Goal: Task Accomplishment & Management: Complete application form

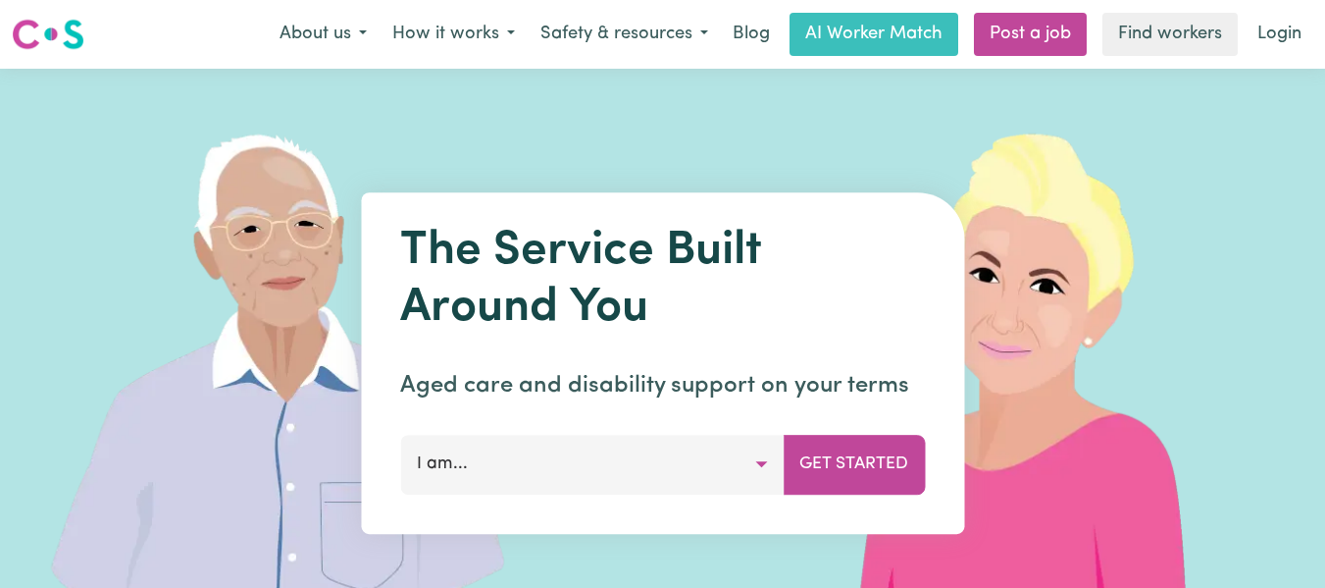
click at [769, 474] on button "I am..." at bounding box center [592, 464] width 384 height 59
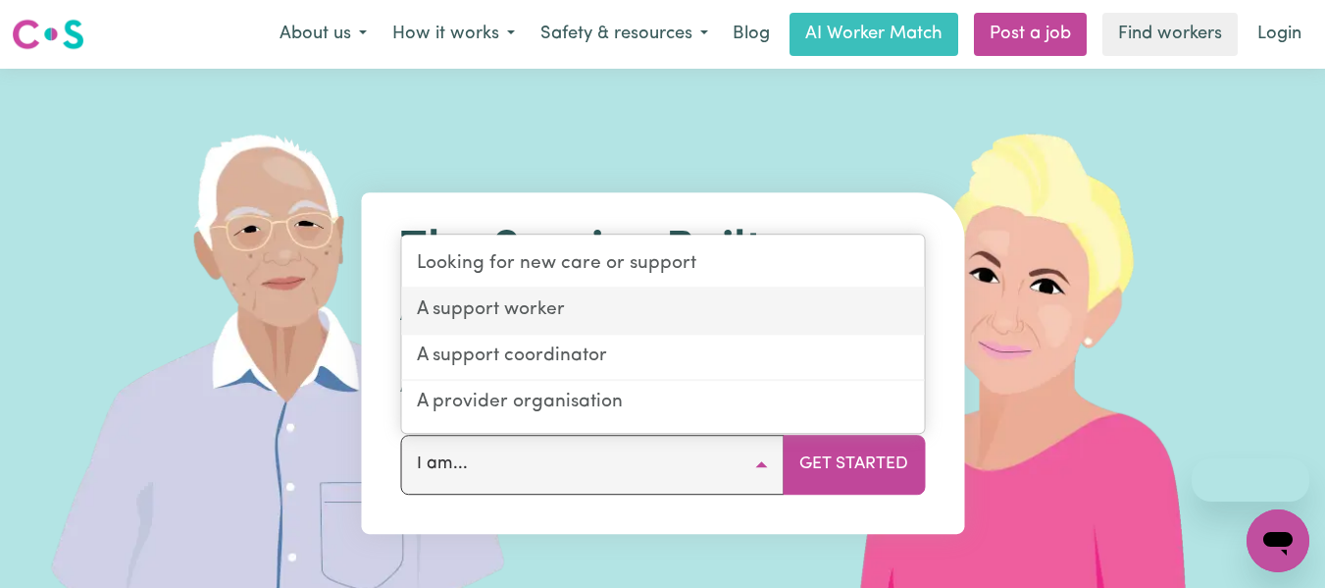
click at [633, 312] on link "A support worker" at bounding box center [662, 311] width 523 height 46
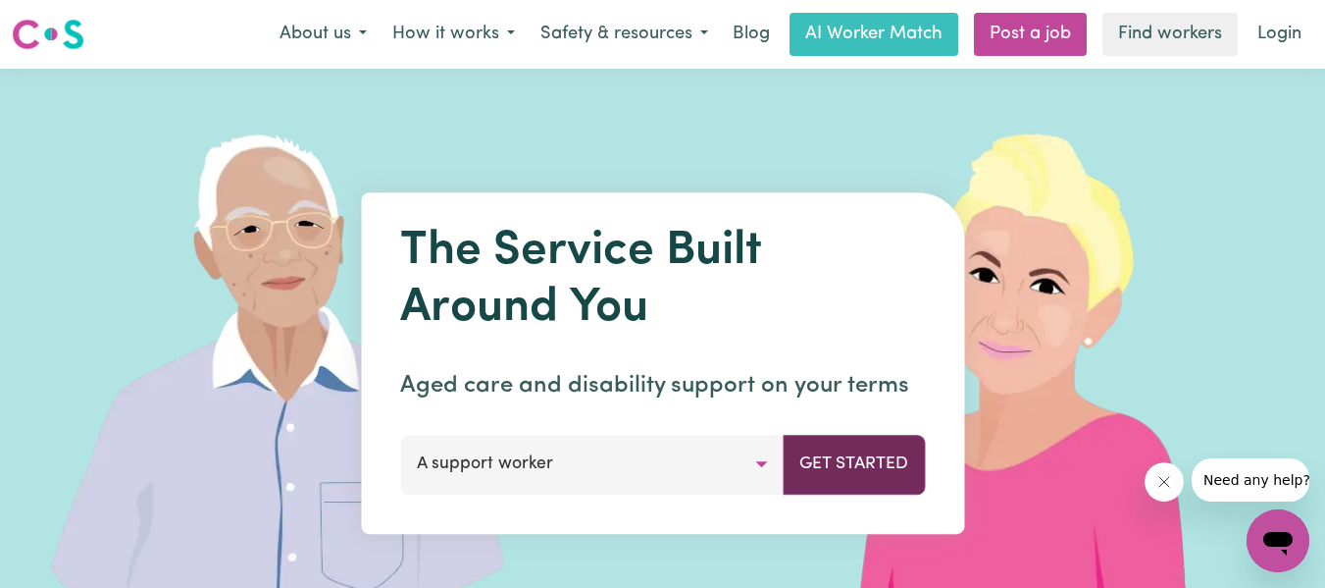
click at [895, 460] on button "Get Started" at bounding box center [854, 464] width 142 height 59
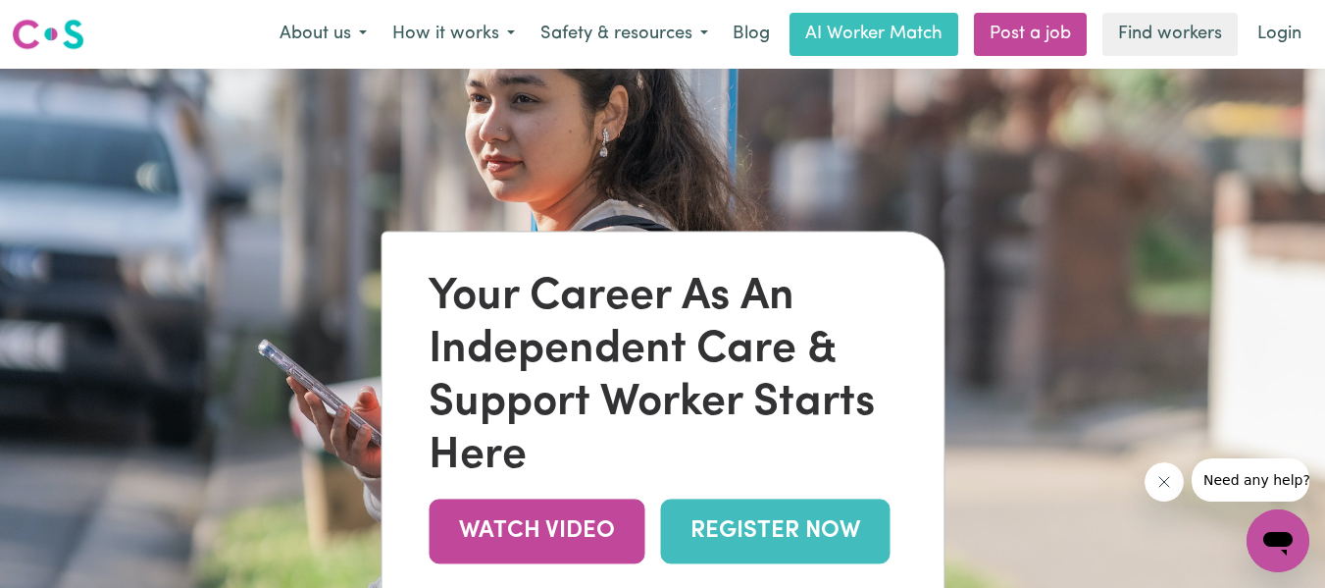
click at [813, 526] on link "REGISTER NOW" at bounding box center [775, 531] width 230 height 64
